Goal: Task Accomplishment & Management: Use online tool/utility

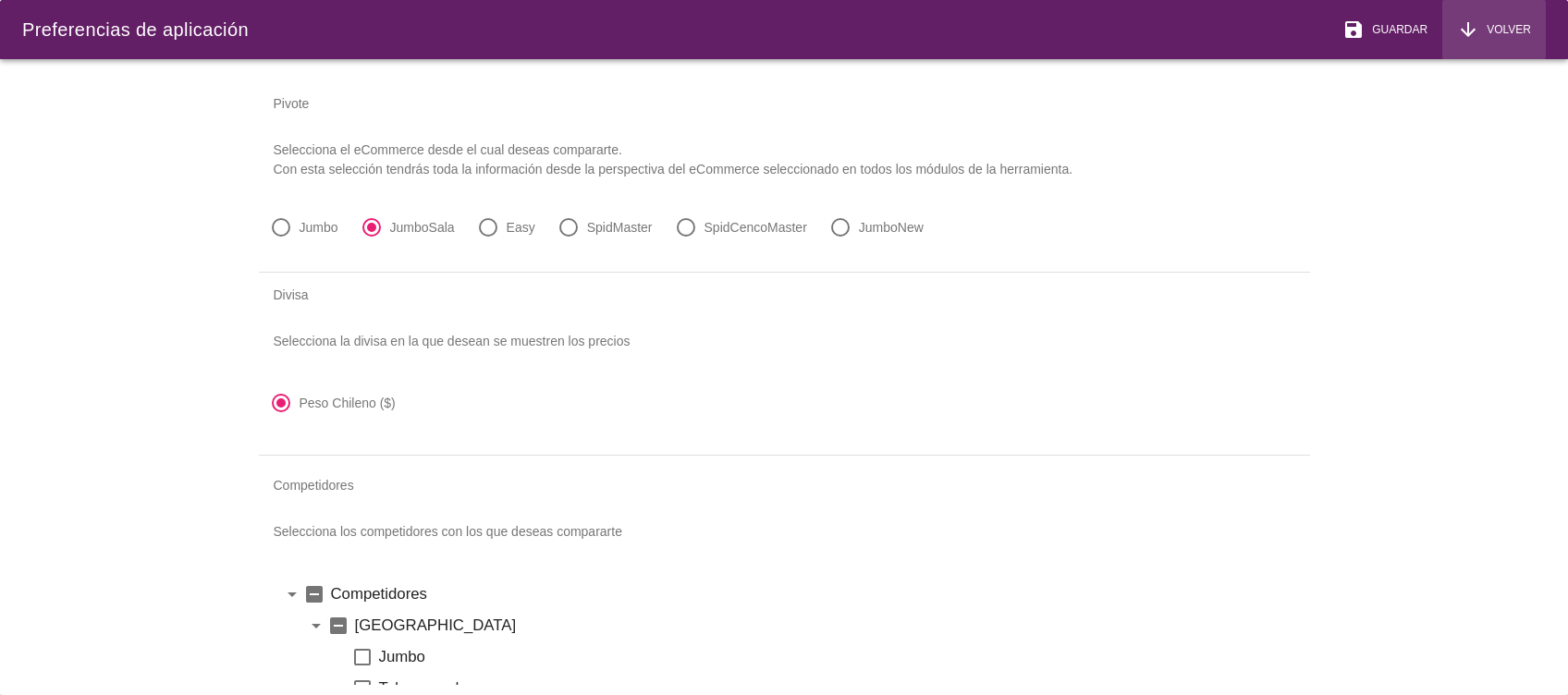
scroll to position [1138, 0]
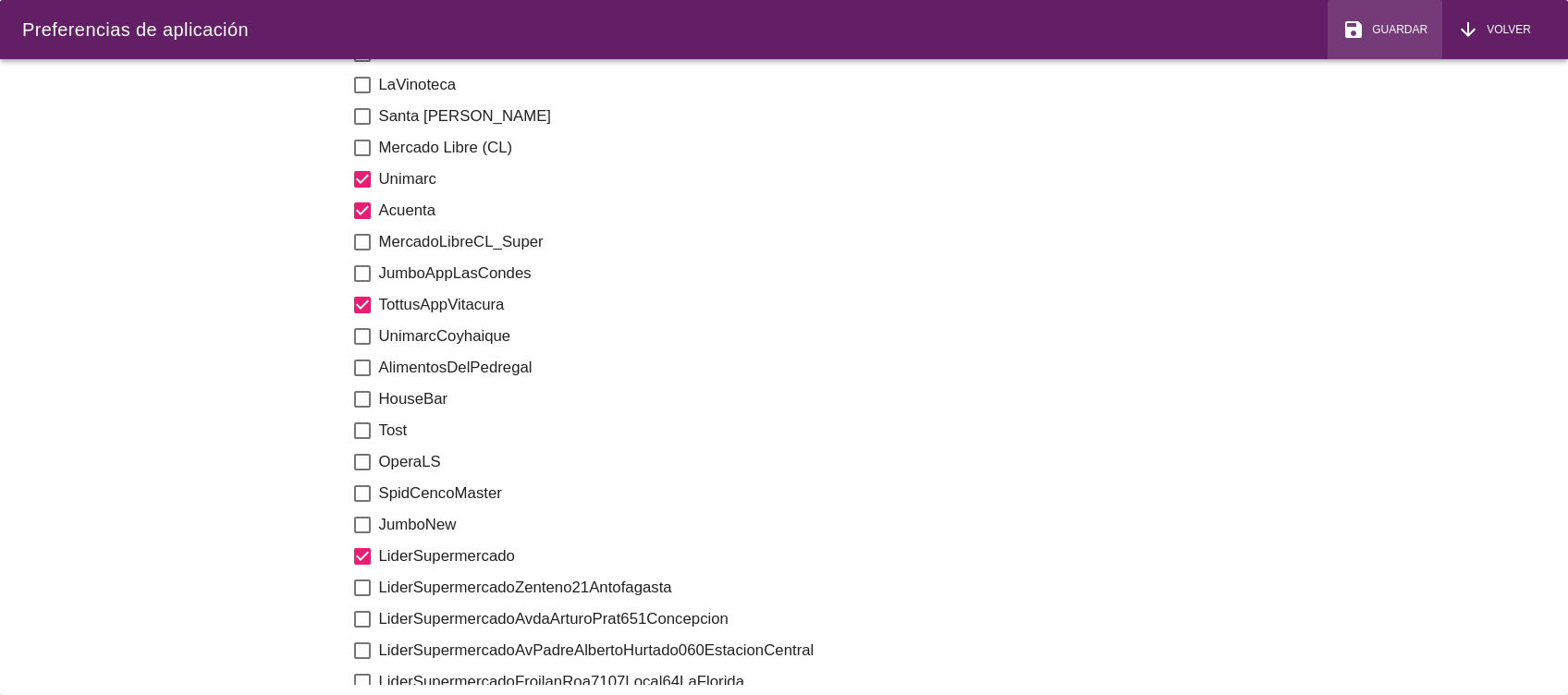
click at [1364, 33] on icon "save" at bounding box center [1354, 29] width 22 height 22
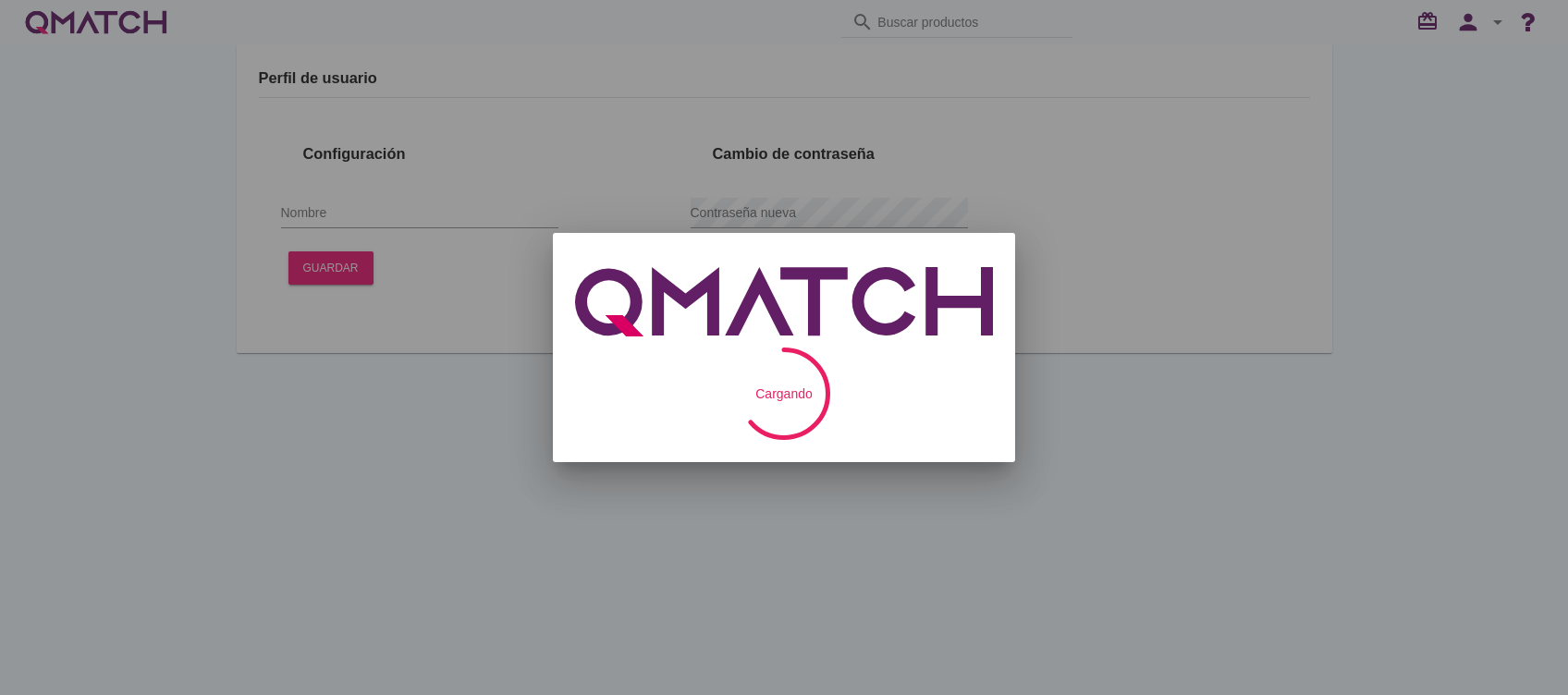
type input "[PERSON_NAME]"
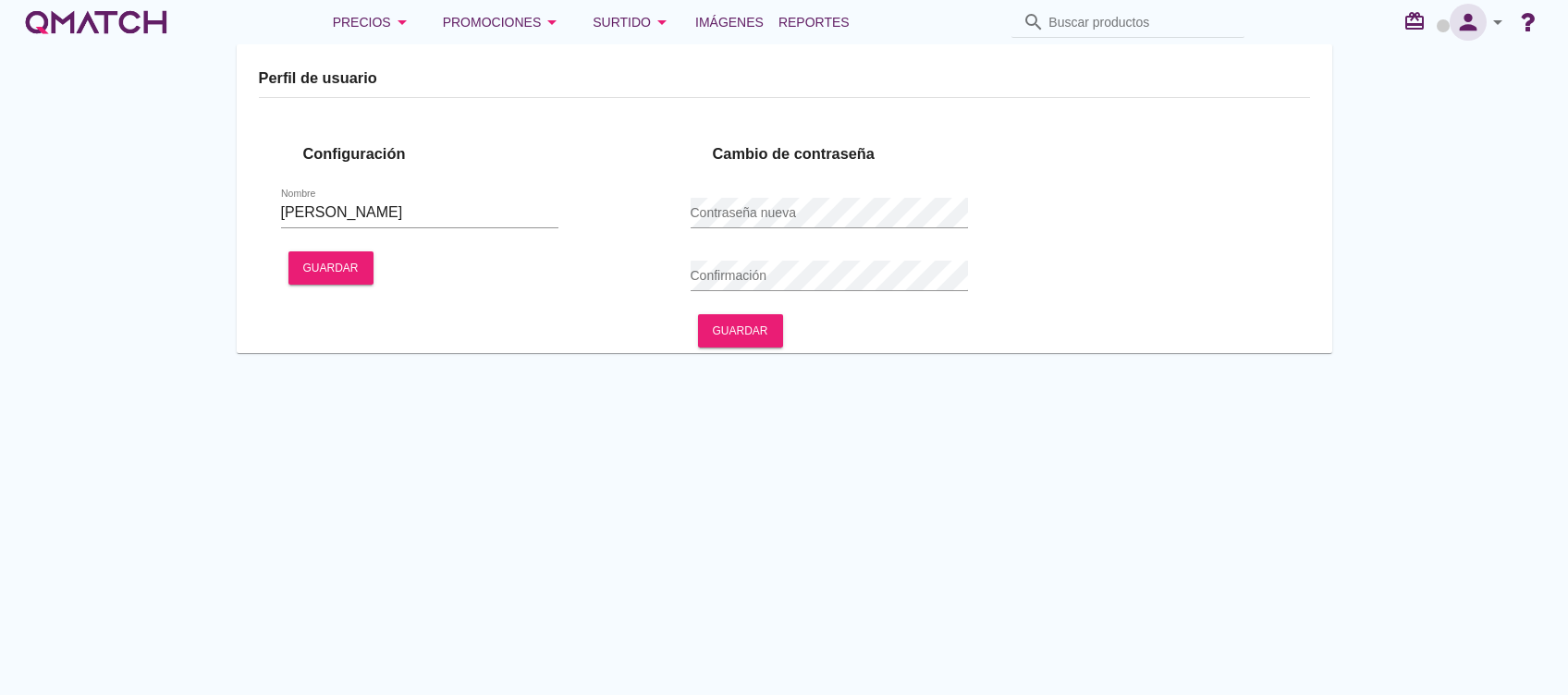
click at [1463, 30] on icon "person" at bounding box center [1468, 22] width 37 height 26
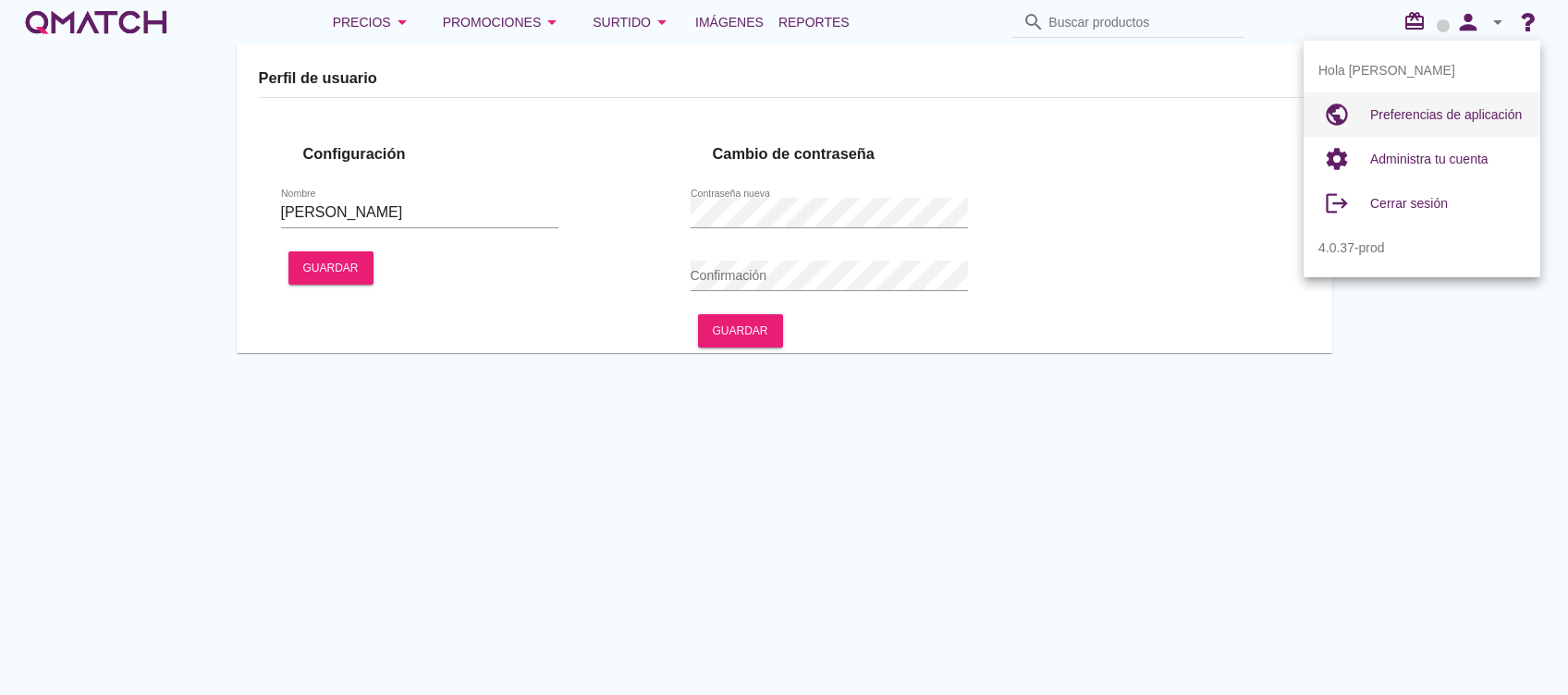
click at [1400, 111] on span "Preferencias de aplicación" at bounding box center [1446, 114] width 151 height 15
radio input "true"
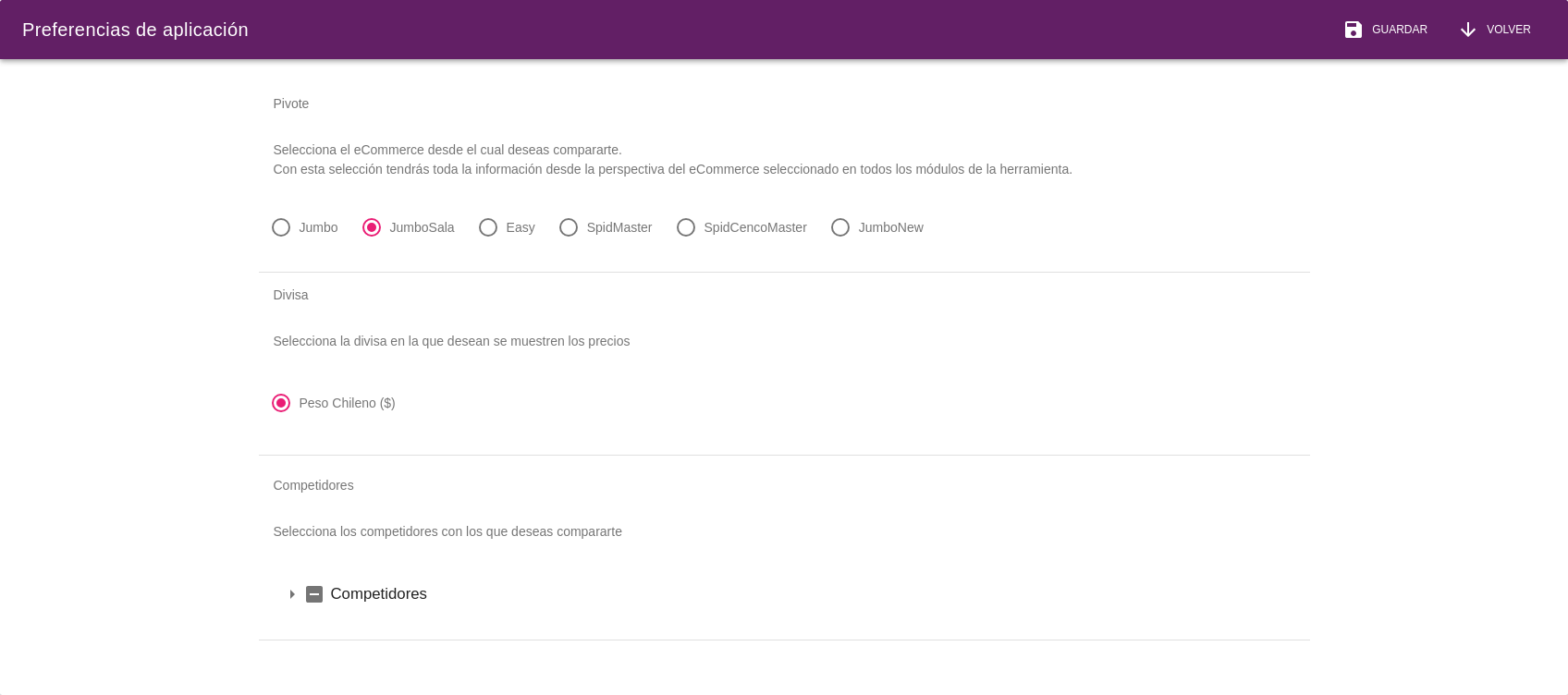
click at [291, 600] on icon "arrow_drop_down" at bounding box center [292, 594] width 22 height 22
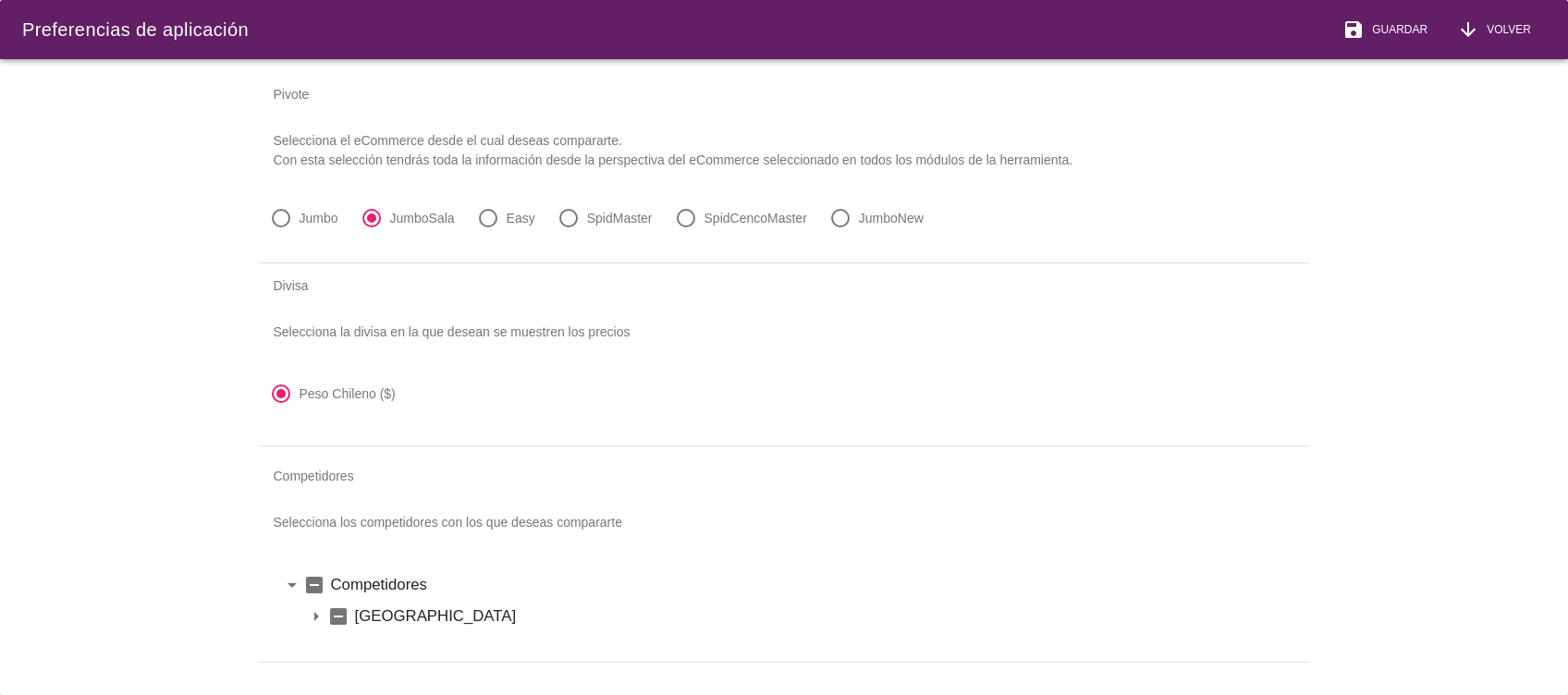
scroll to position [29, 0]
click at [326, 606] on icon "arrow_drop_down" at bounding box center [316, 616] width 22 height 22
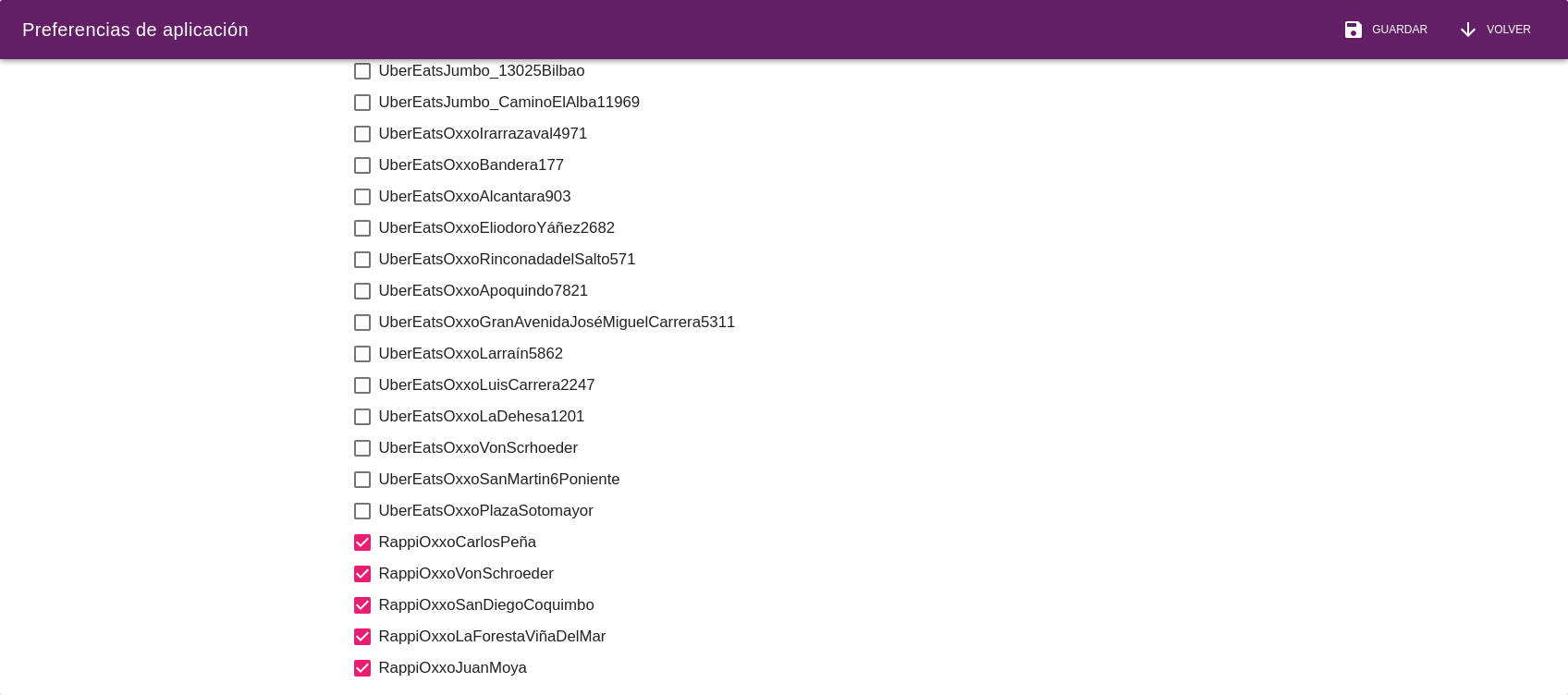
scroll to position [2493, 0]
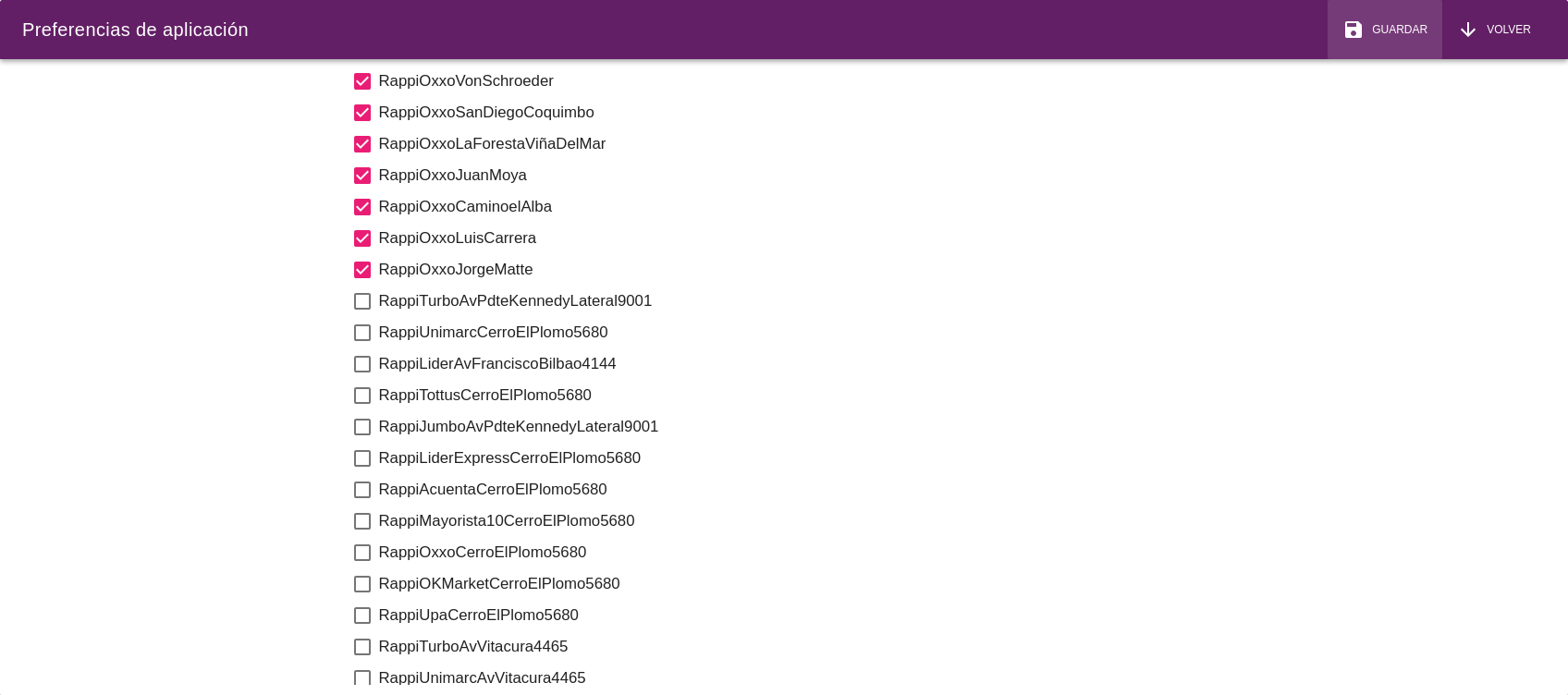
click at [1411, 42] on button "save Guardar" at bounding box center [1385, 29] width 114 height 59
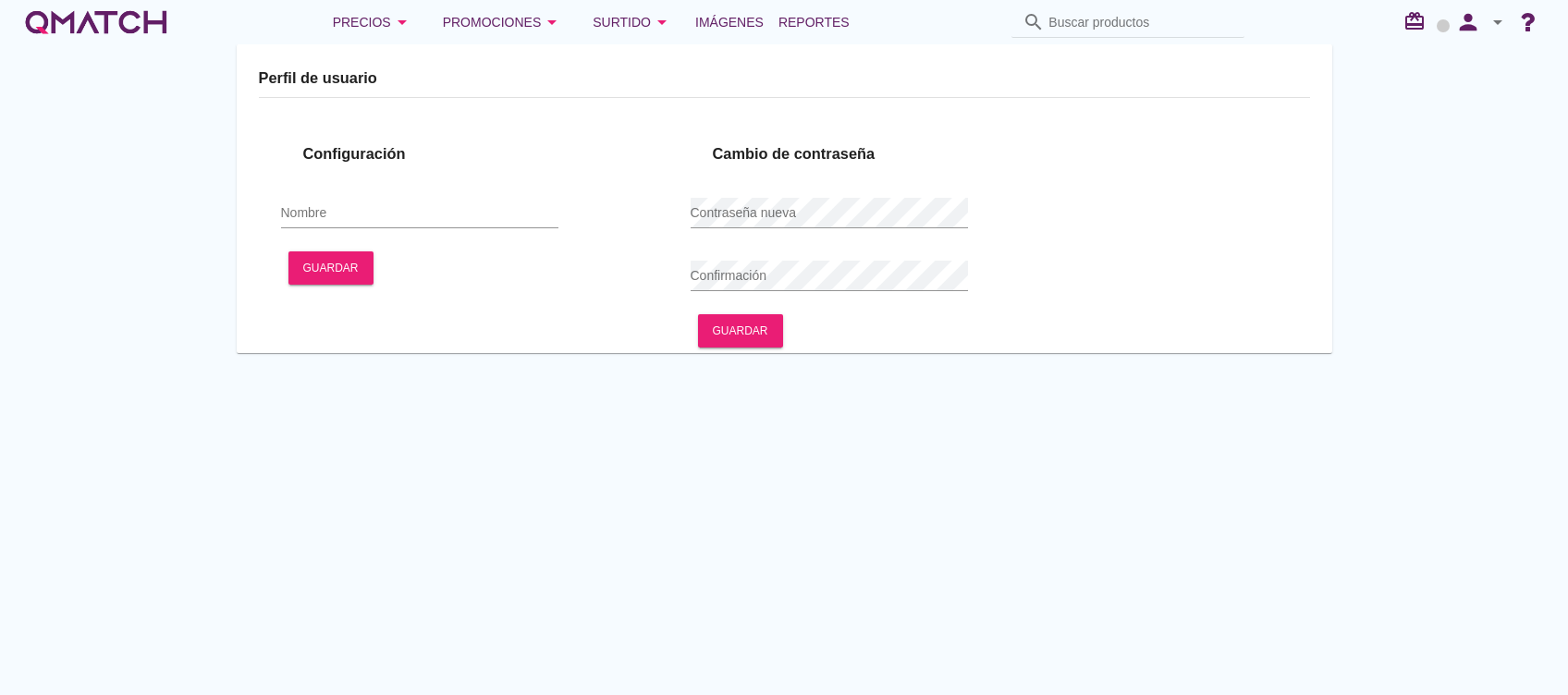
type input "[PERSON_NAME]"
click at [806, 14] on span "Reportes" at bounding box center [814, 21] width 71 height 22
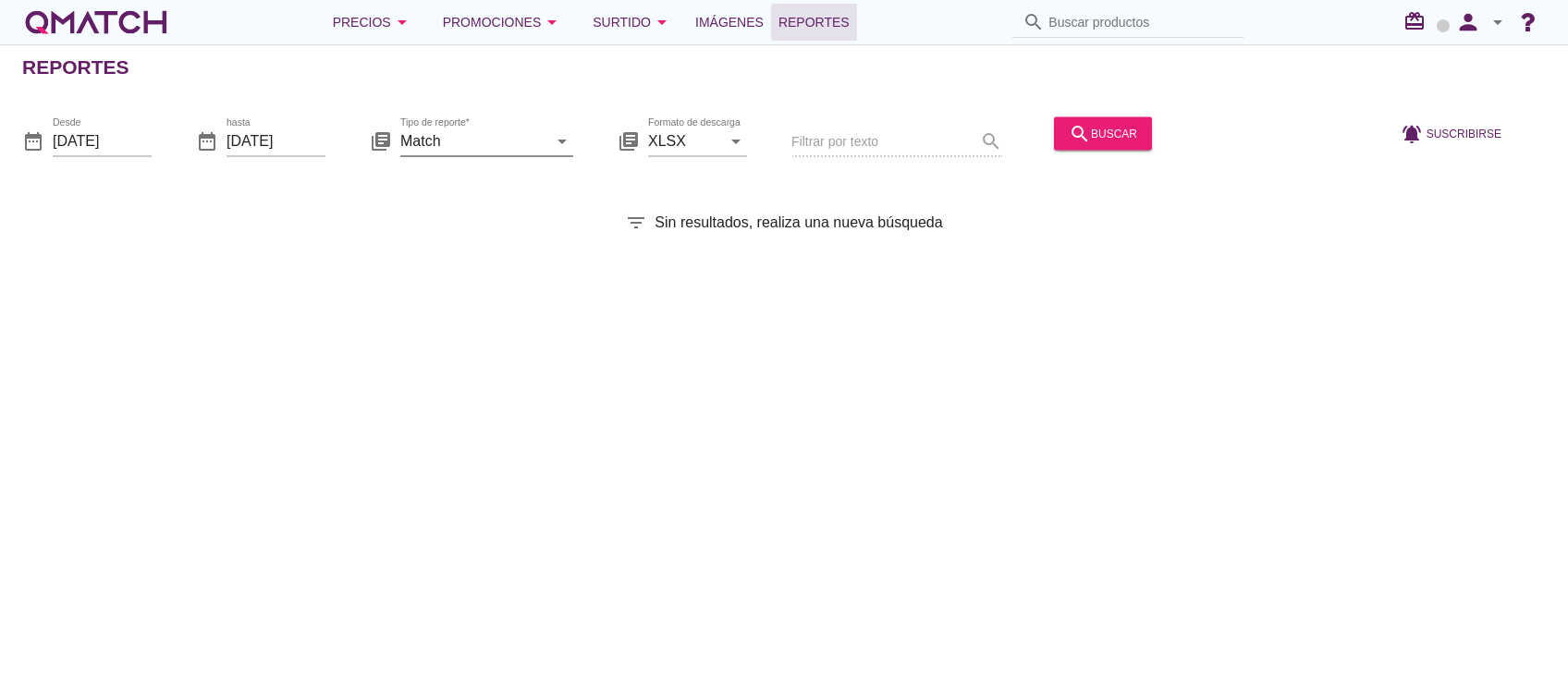
click at [514, 132] on input "Match" at bounding box center [474, 141] width 147 height 30
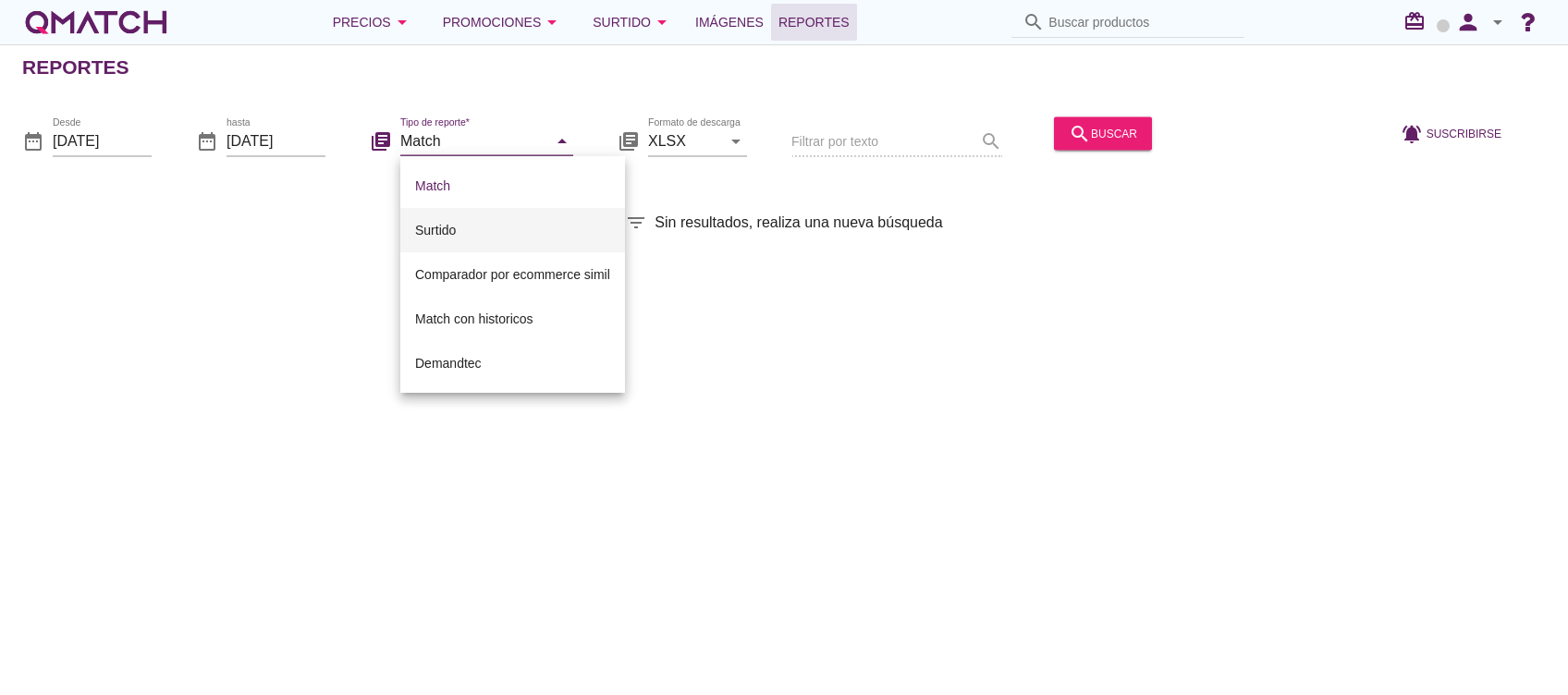
click at [468, 234] on div "Surtido" at bounding box center [512, 230] width 195 height 22
type input "Surtido"
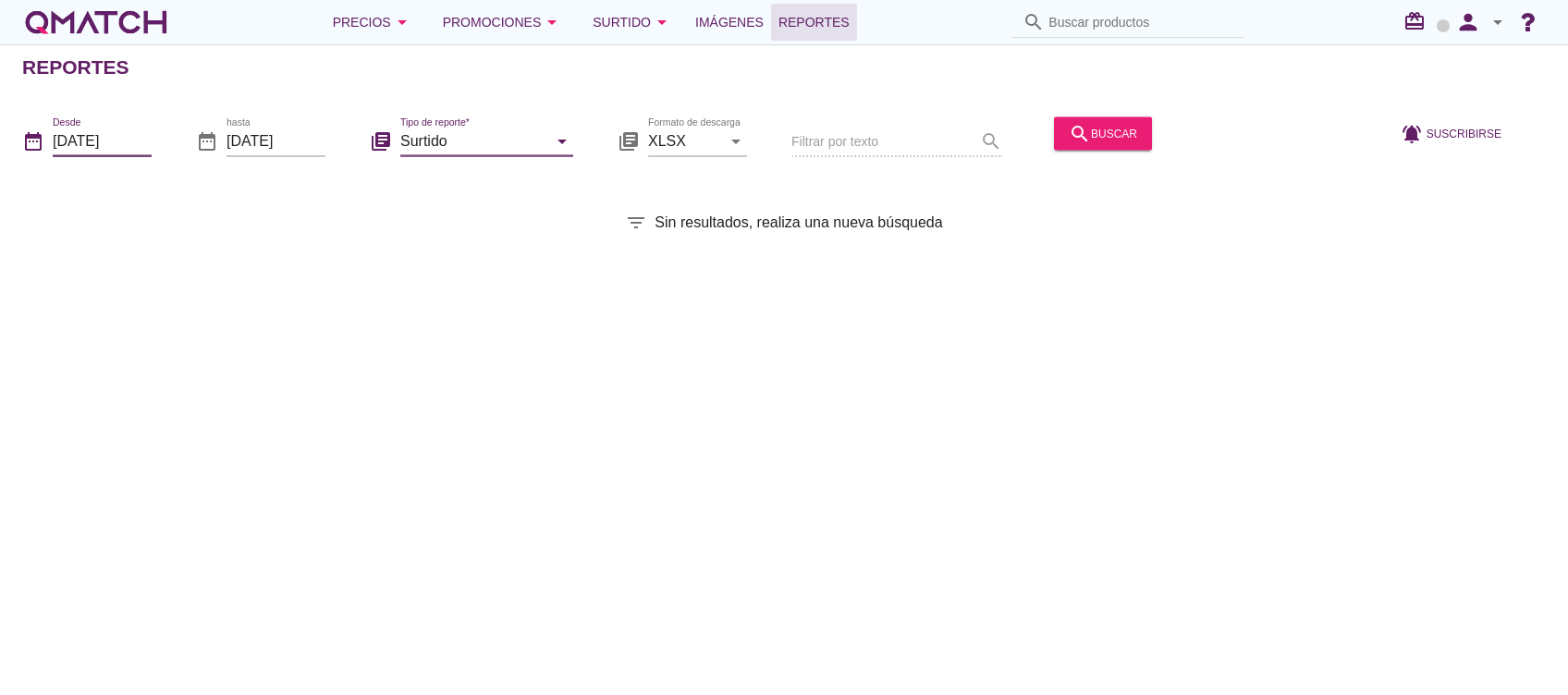
click at [126, 145] on input "2025-10-01" at bounding box center [102, 141] width 99 height 30
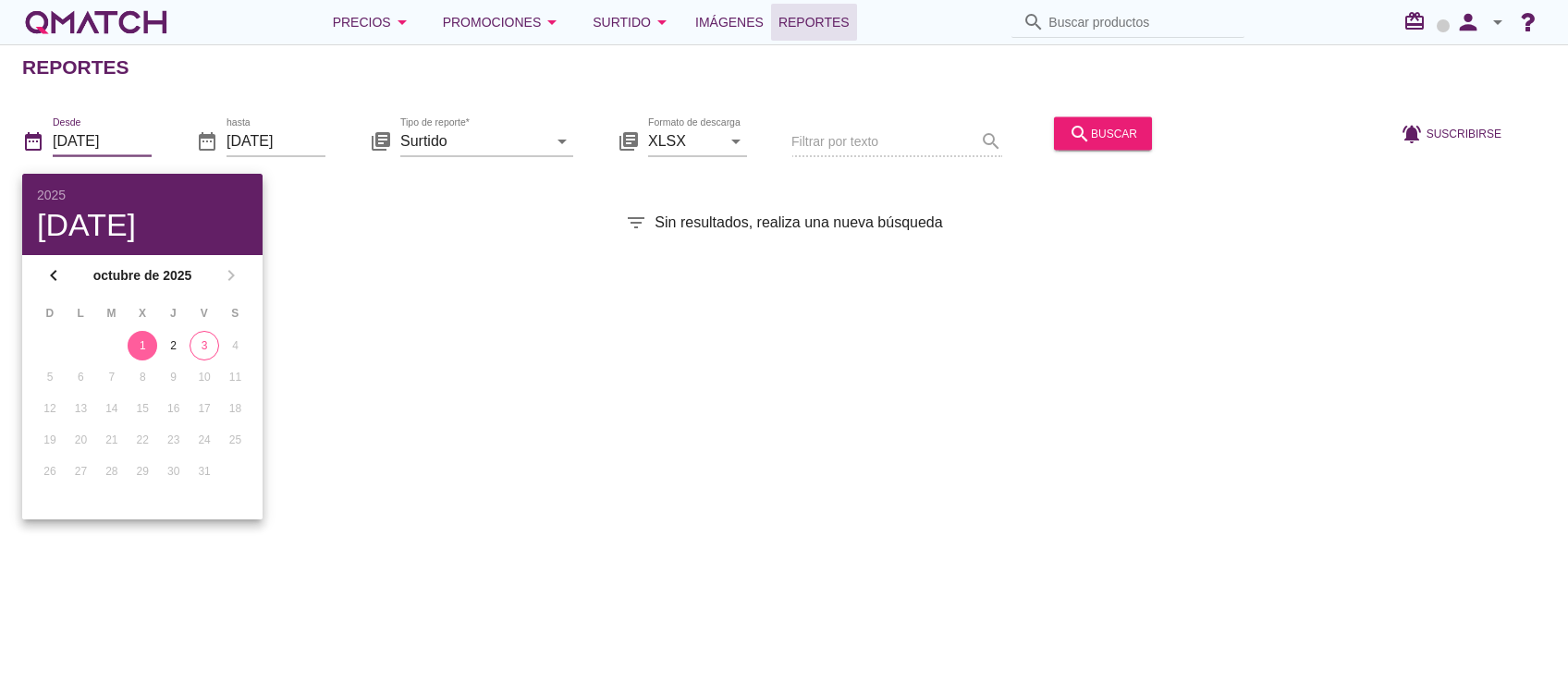
click at [154, 343] on div "1" at bounding box center [143, 345] width 30 height 16
click at [174, 349] on div "2" at bounding box center [174, 345] width 30 height 16
type input "2025-10-02"
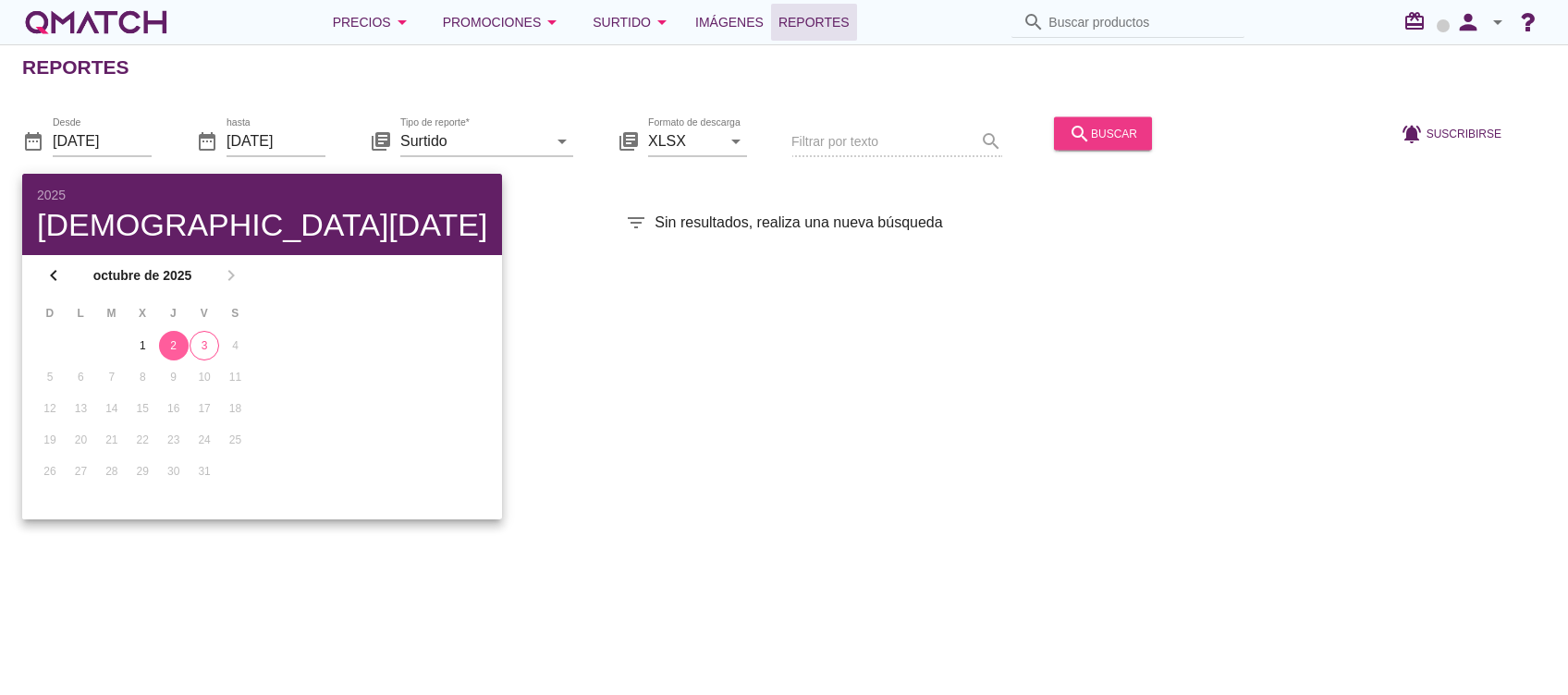
click at [1124, 138] on button "search buscar" at bounding box center [1103, 133] width 98 height 33
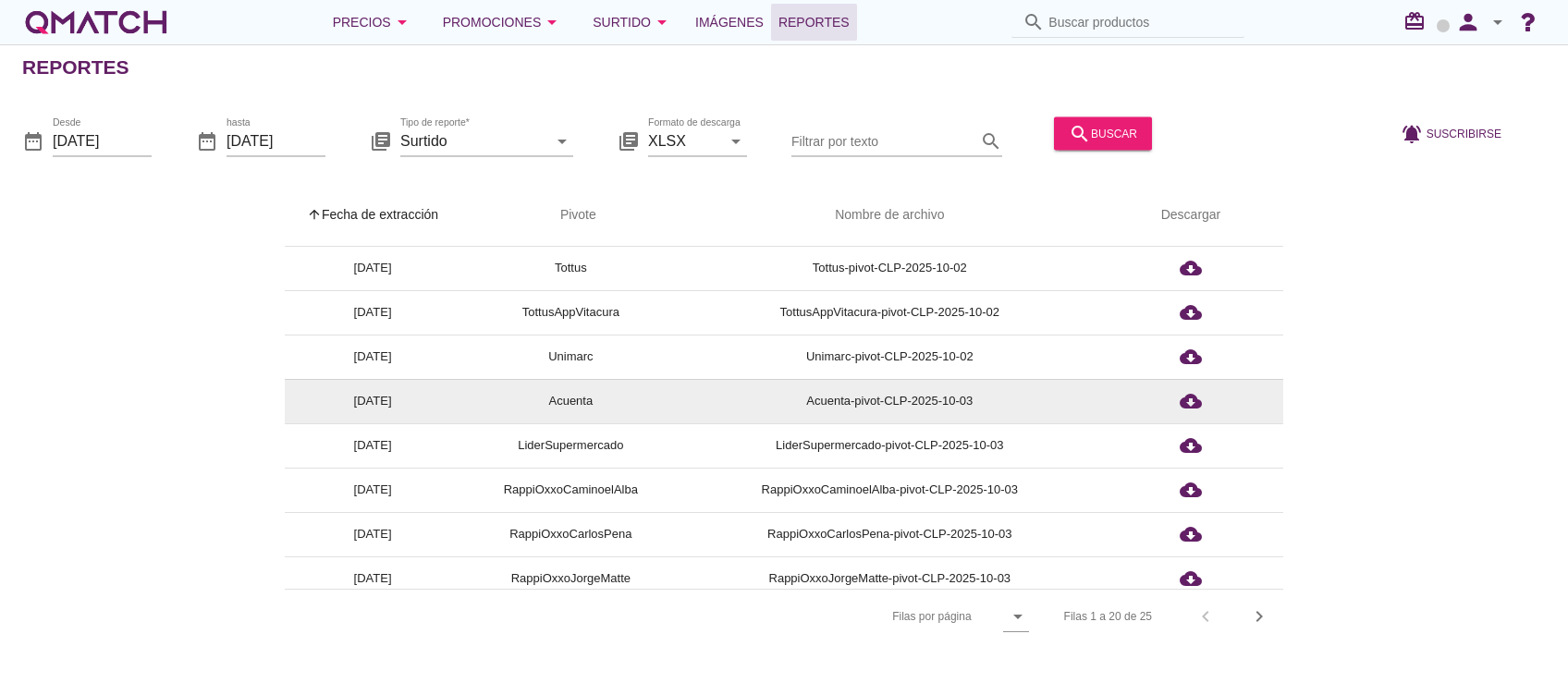
scroll to position [492, 0]
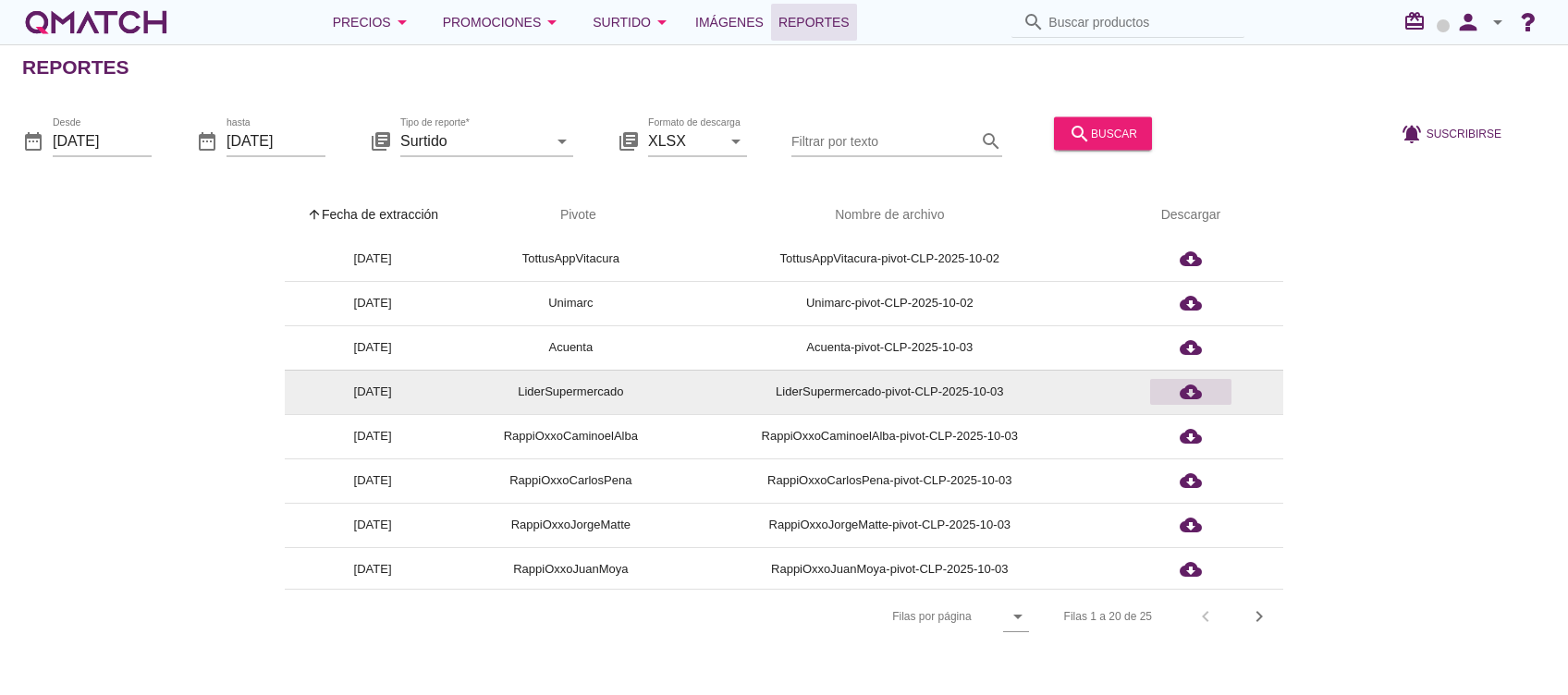
click at [1186, 399] on icon "cloud_download" at bounding box center [1191, 392] width 22 height 22
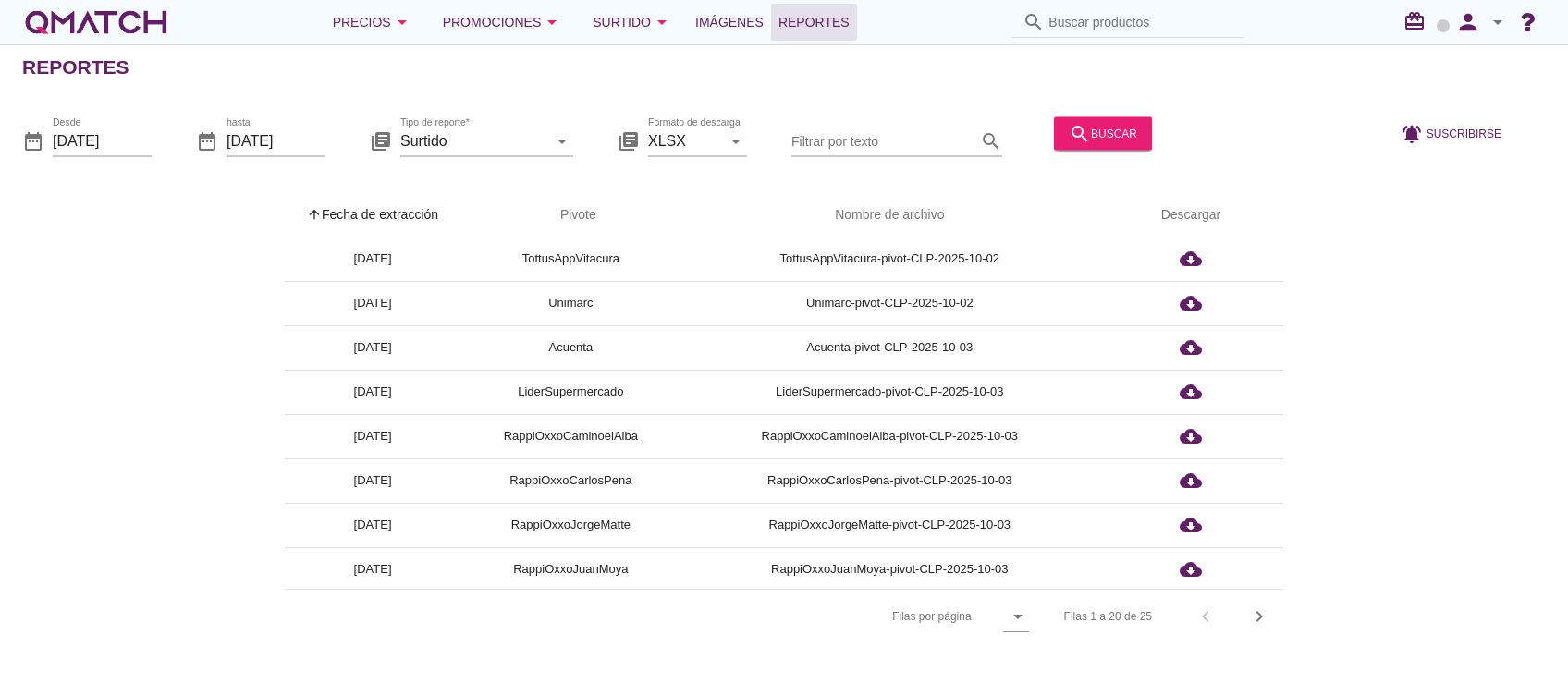
click at [1117, 24] on input "Buscar productos" at bounding box center [1140, 22] width 185 height 30
drag, startPoint x: 1087, startPoint y: 30, endPoint x: 1162, endPoint y: 30, distance: 75.0
click at [1087, 30] on input "Buscar productos" at bounding box center [1140, 22] width 185 height 30
paste input "YOGURT BAT SOPROLE 120GR, FRUTILLA"
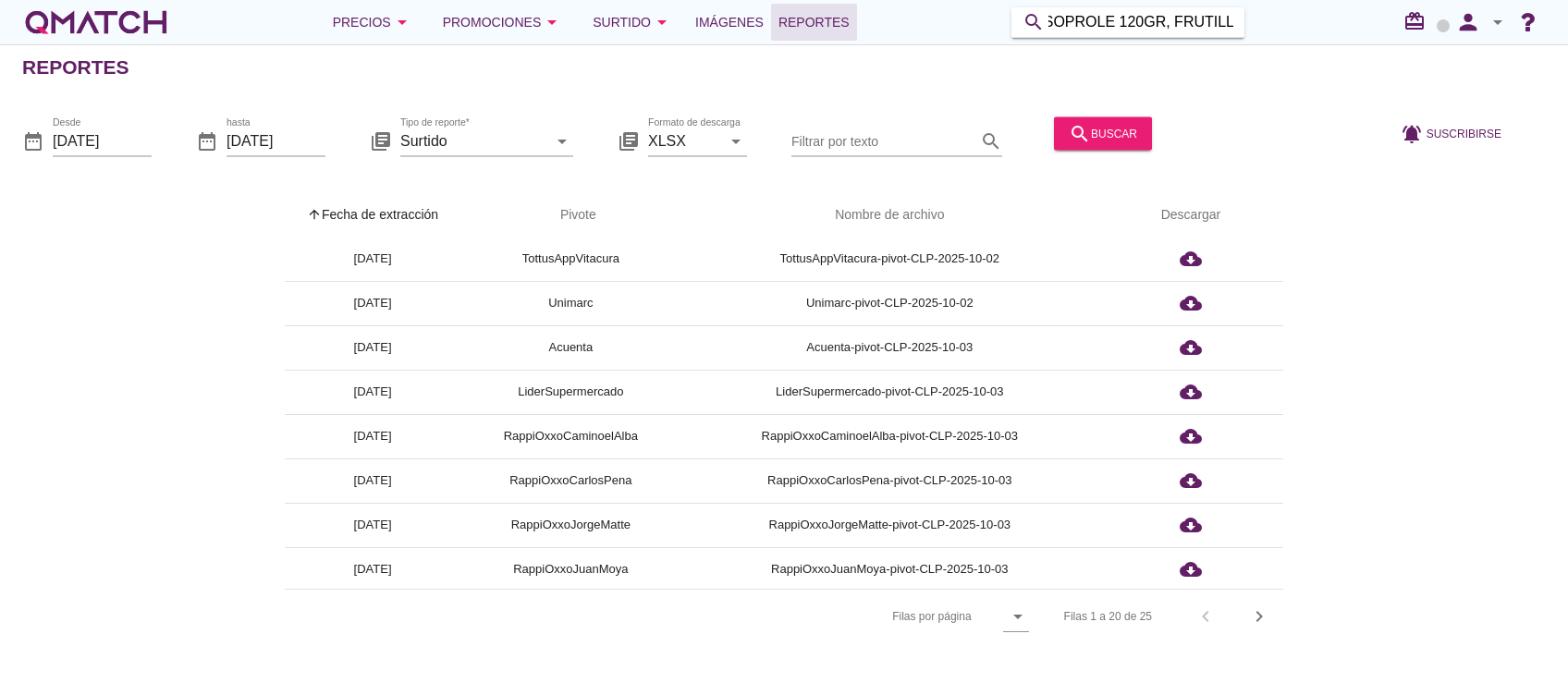
type input "YOGURT BAT SOPROLE 120GR, FRUTILLA"
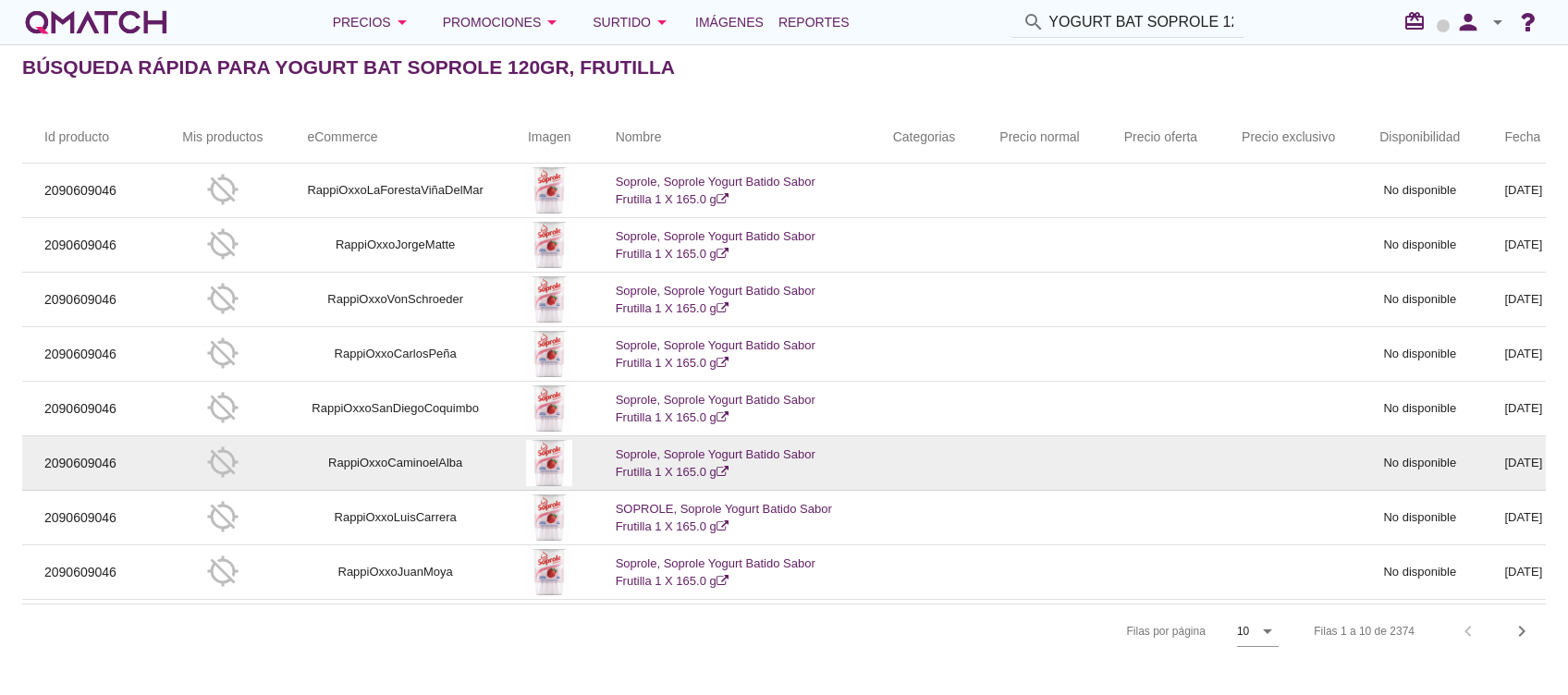
scroll to position [122, 0]
